Goal: Task Accomplishment & Management: Manage account settings

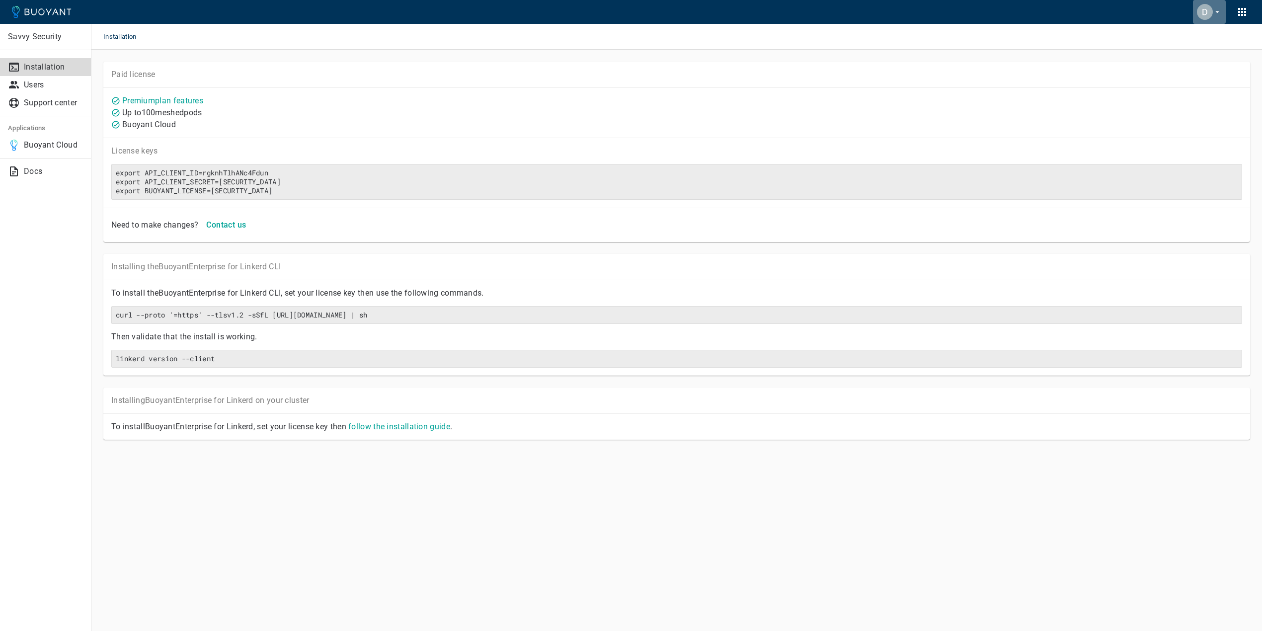
click at [1214, 13] on icon "button" at bounding box center [1217, 11] width 9 height 9
click at [1184, 37] on link "Billing" at bounding box center [1202, 37] width 103 height 18
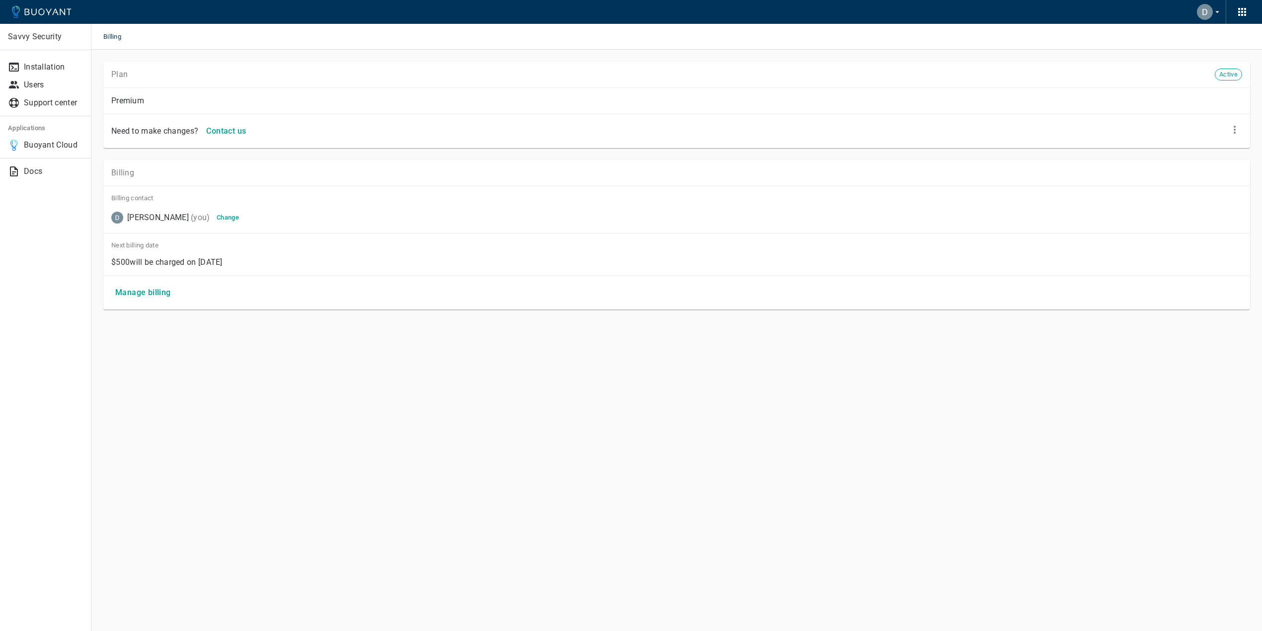
click at [231, 217] on h5 "Change" at bounding box center [228, 218] width 22 height 8
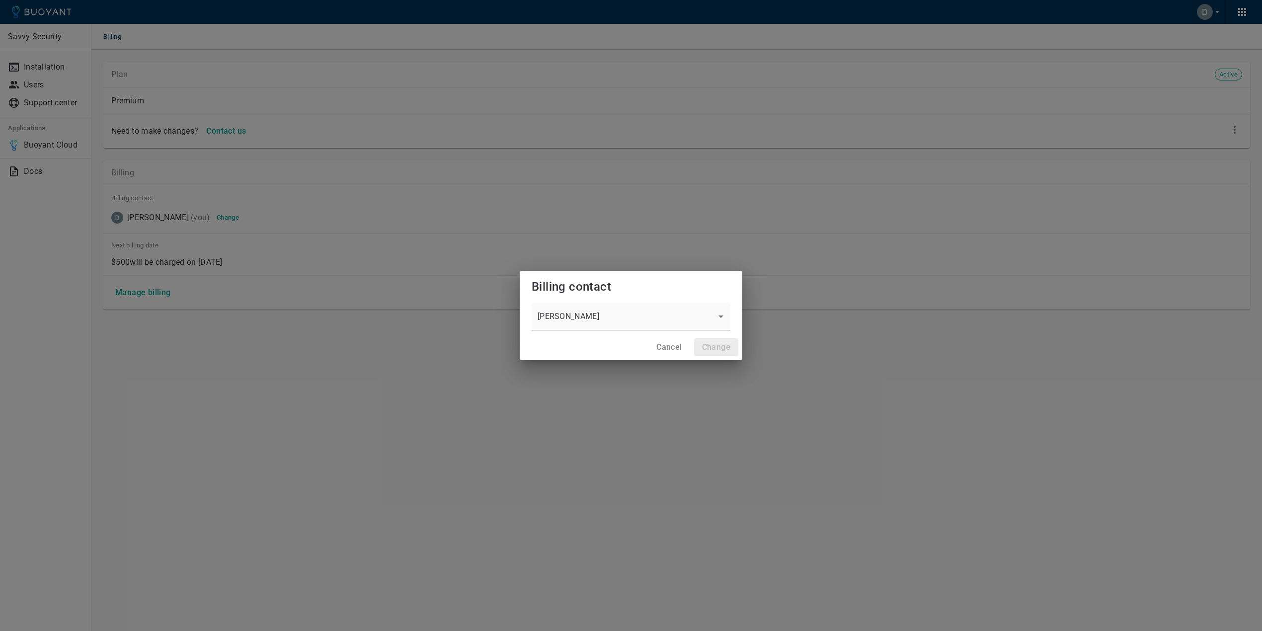
click at [732, 315] on div "[PERSON_NAME] l7Tjlwq7il9KtMH5" at bounding box center [631, 319] width 223 height 32
click at [717, 316] on body "Savvy Security Installation Users Support center Applications Buoyant Cloud Doc…" at bounding box center [631, 315] width 1262 height 631
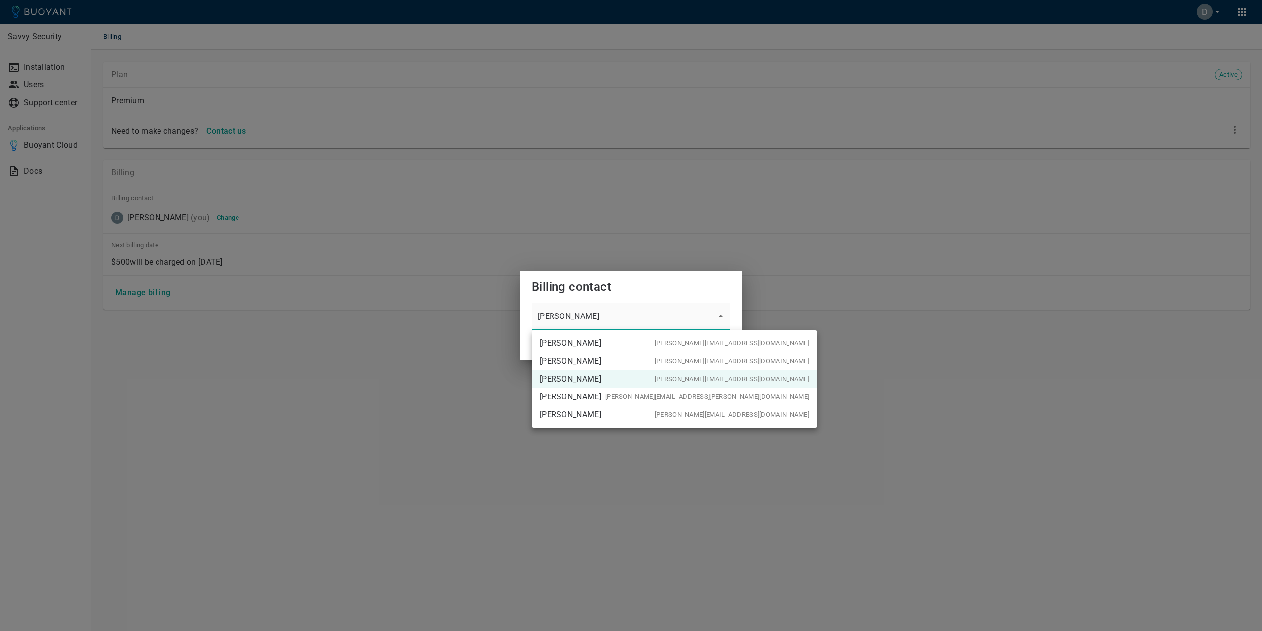
click at [655, 414] on span "[PERSON_NAME][EMAIL_ADDRESS][DOMAIN_NAME]" at bounding box center [732, 415] width 154 height 8
type input "S1iEx9O2tnEk8ydf"
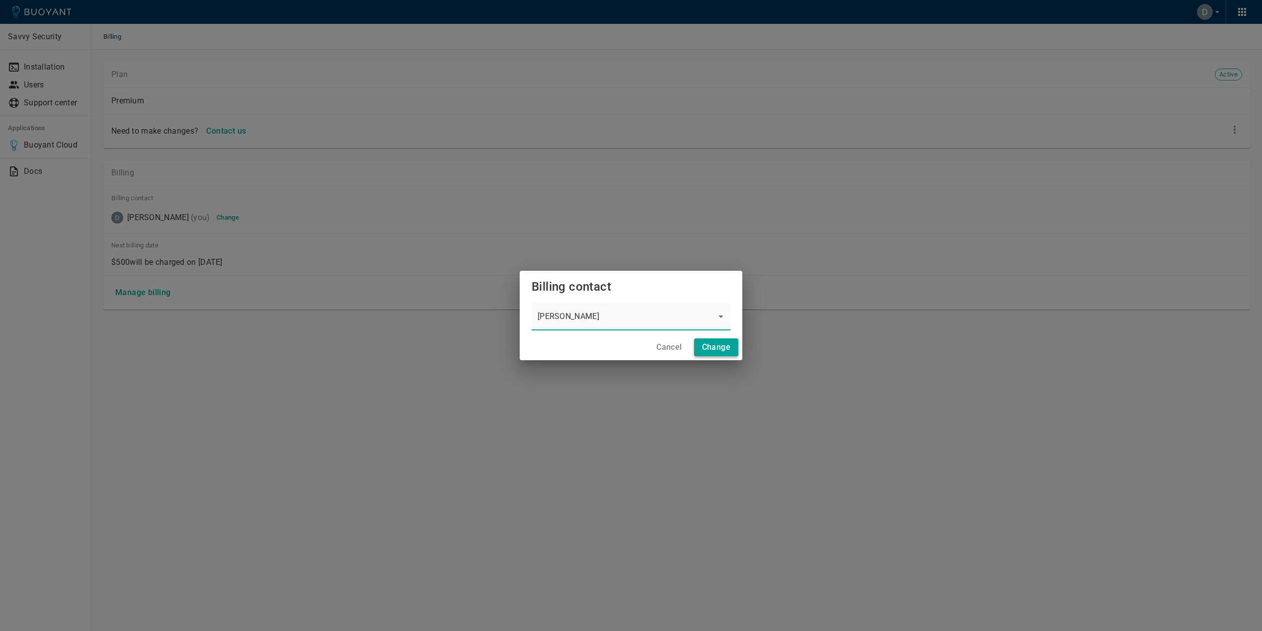
click at [718, 349] on h4 "Change" at bounding box center [716, 347] width 28 height 10
